Goal: Navigation & Orientation: Find specific page/section

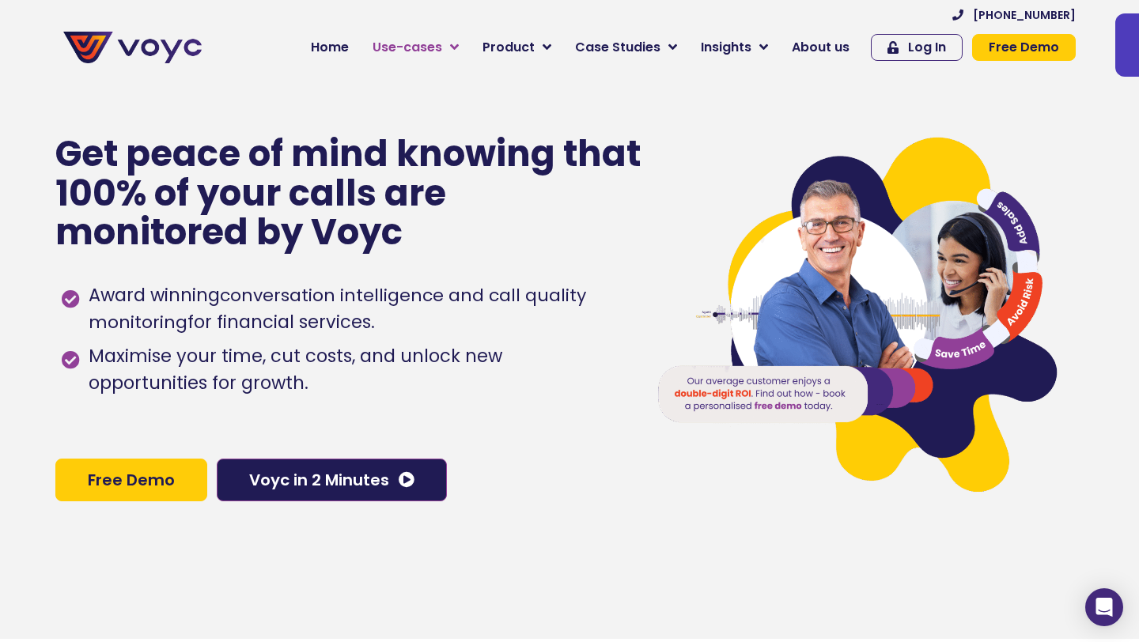
click at [433, 44] on span "Use-cases" at bounding box center [407, 47] width 70 height 19
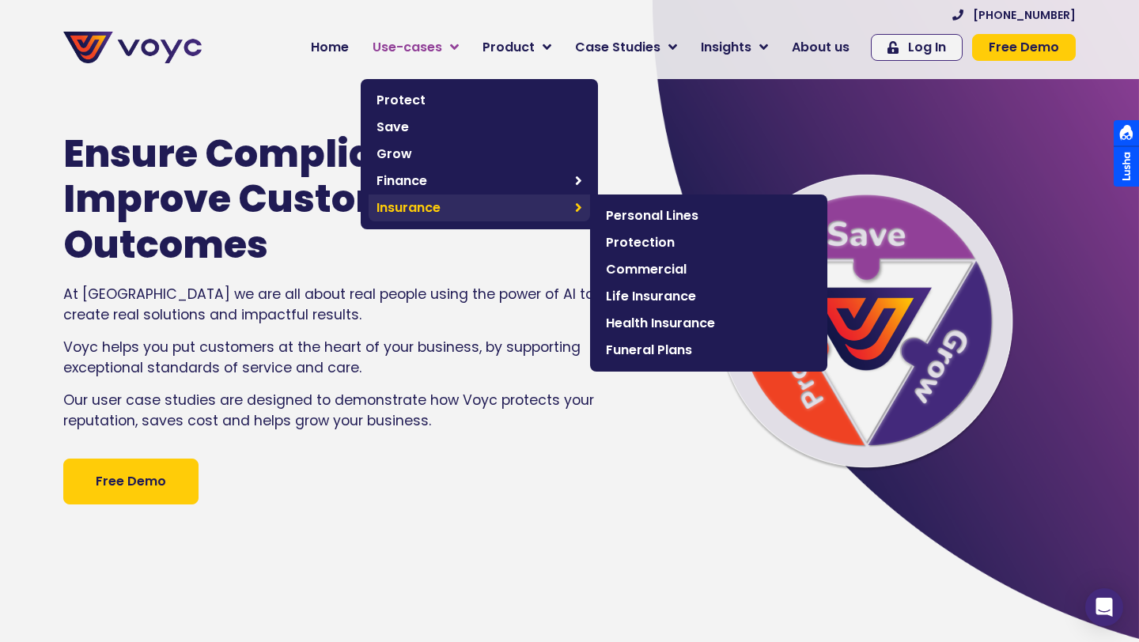
click at [435, 212] on span "Insurance" at bounding box center [471, 207] width 191 height 19
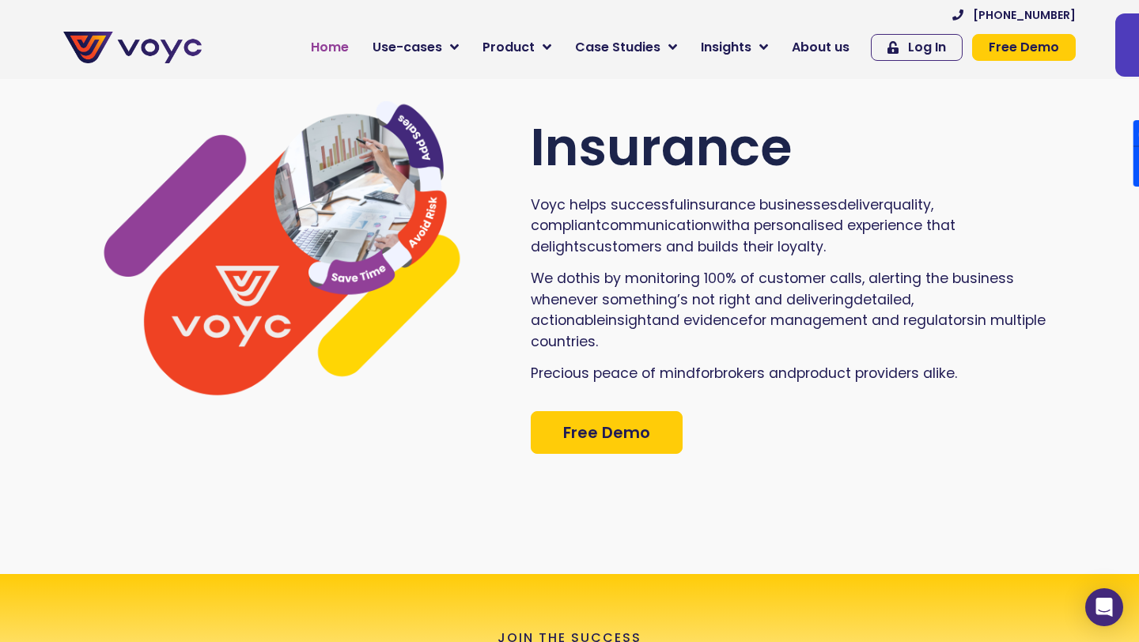
click at [333, 51] on span "Home" at bounding box center [330, 47] width 38 height 19
